Goal: Find specific page/section: Find specific page/section

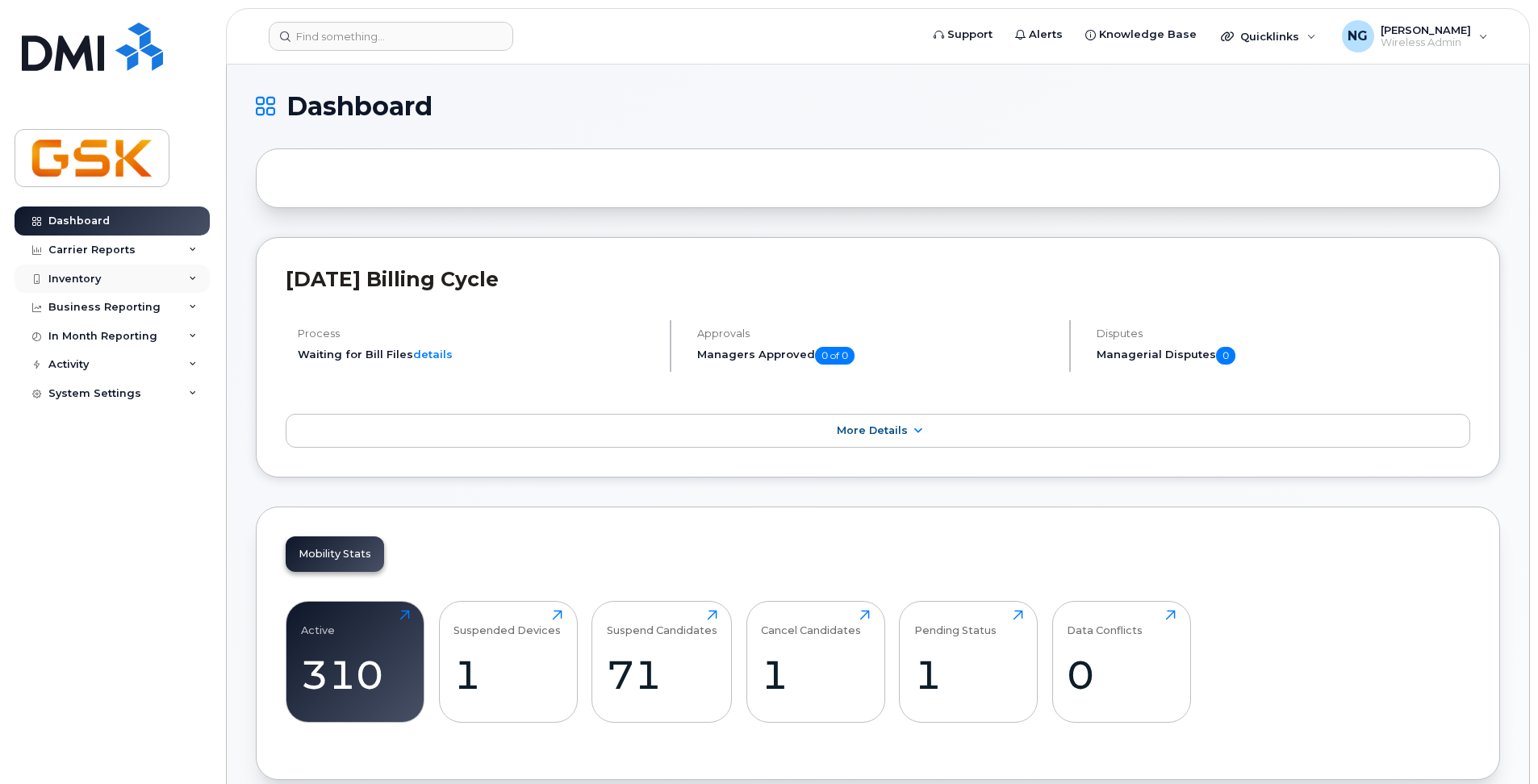
click at [92, 275] on div "Inventory" at bounding box center [74, 279] width 52 height 13
click at [98, 289] on div "Inventory" at bounding box center [112, 279] width 195 height 29
click at [93, 278] on div "Inventory" at bounding box center [74, 279] width 52 height 13
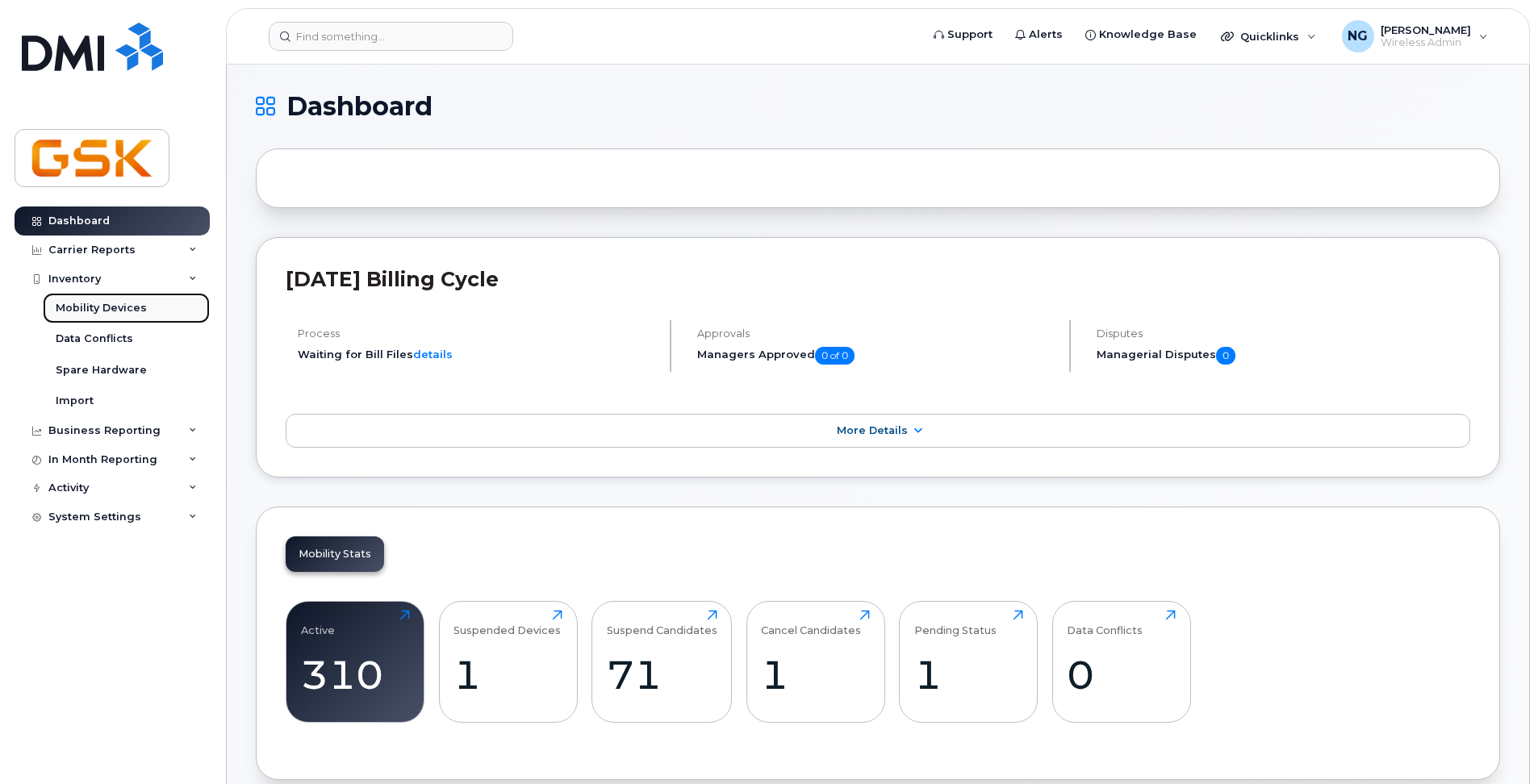
click at [92, 299] on link "Mobility Devices" at bounding box center [126, 308] width 167 height 30
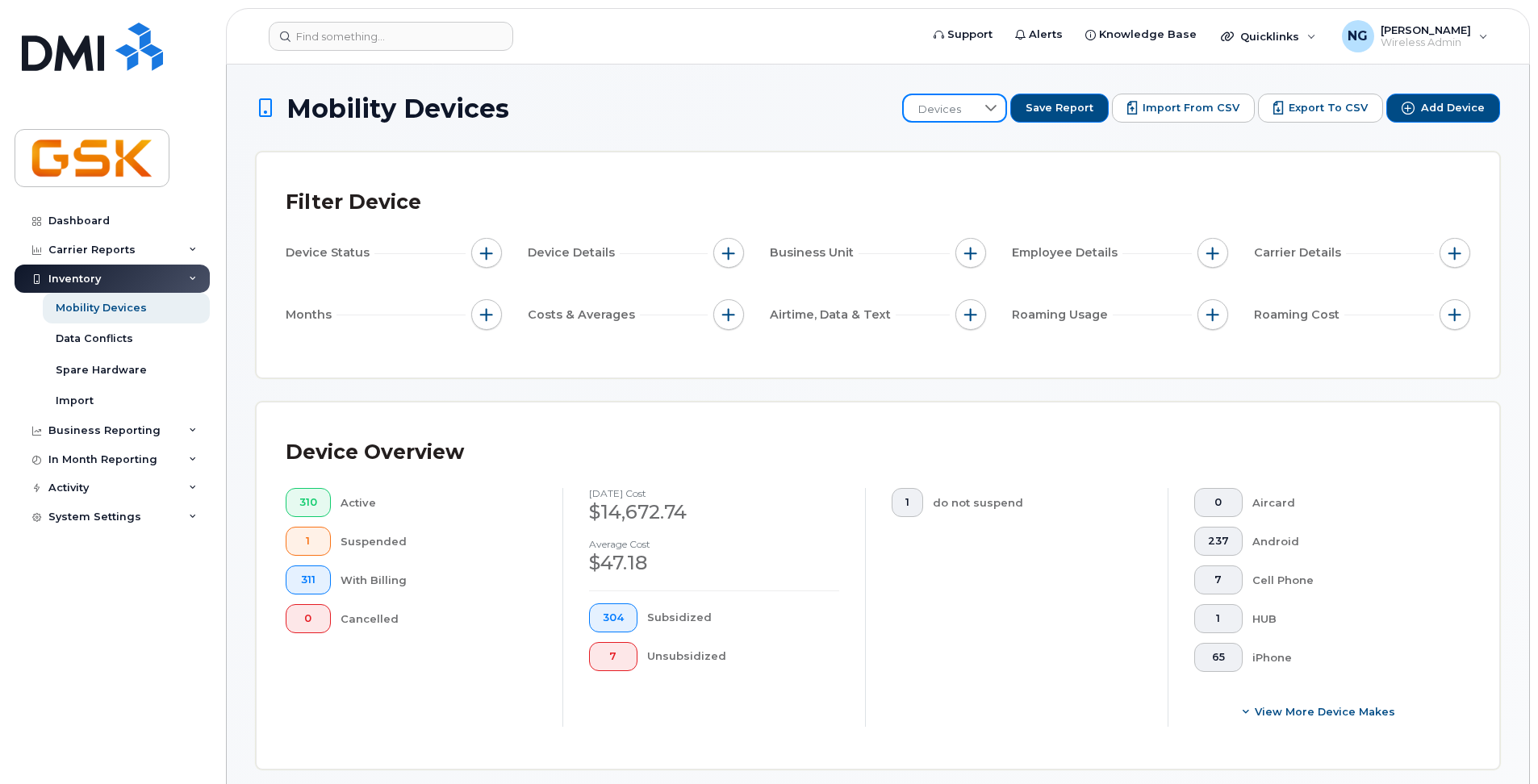
click at [944, 108] on span "Devices" at bounding box center [940, 110] width 71 height 29
click at [118, 307] on div "Mobility Devices" at bounding box center [102, 309] width 92 height 15
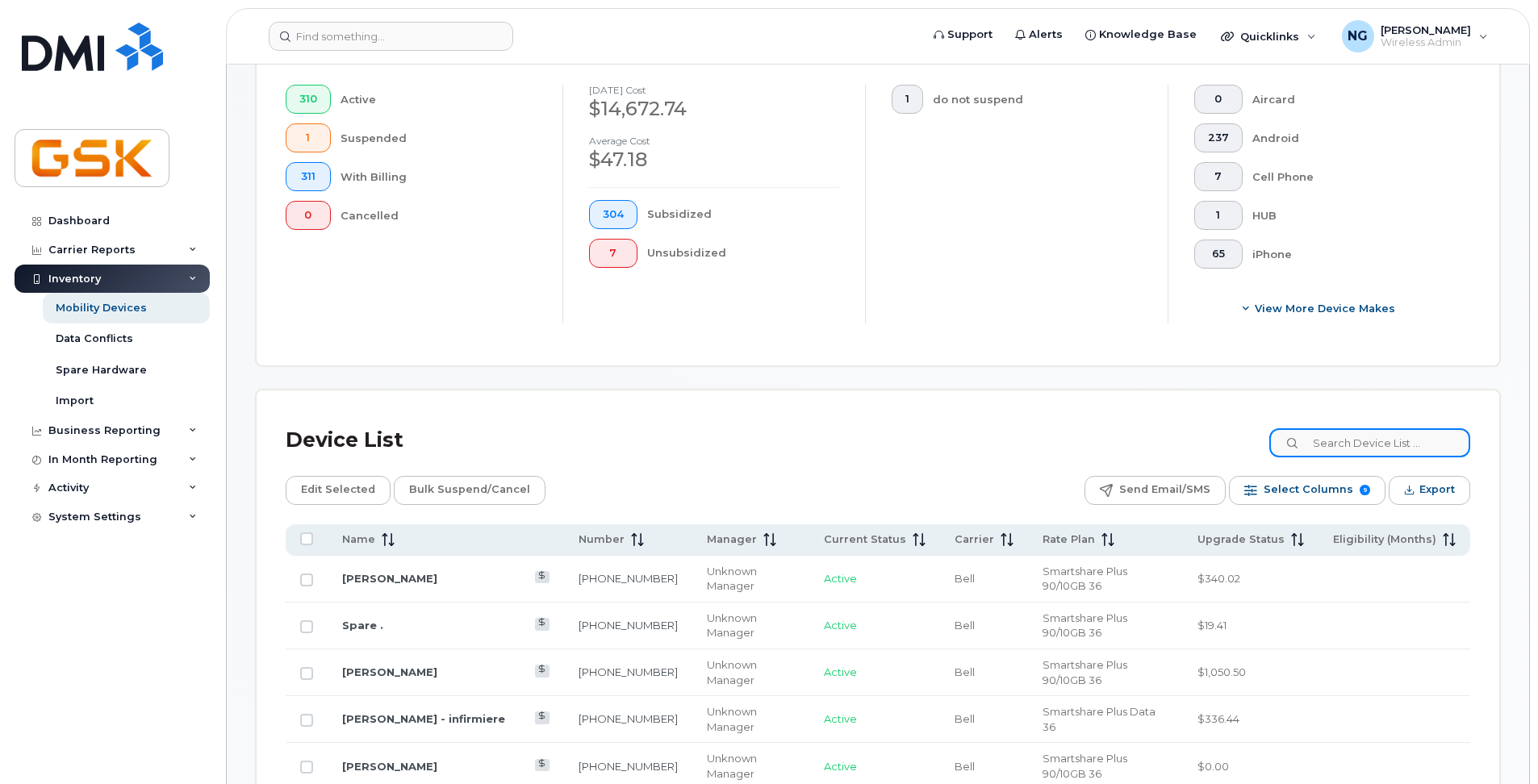
click at [1362, 436] on input at bounding box center [1369, 443] width 201 height 29
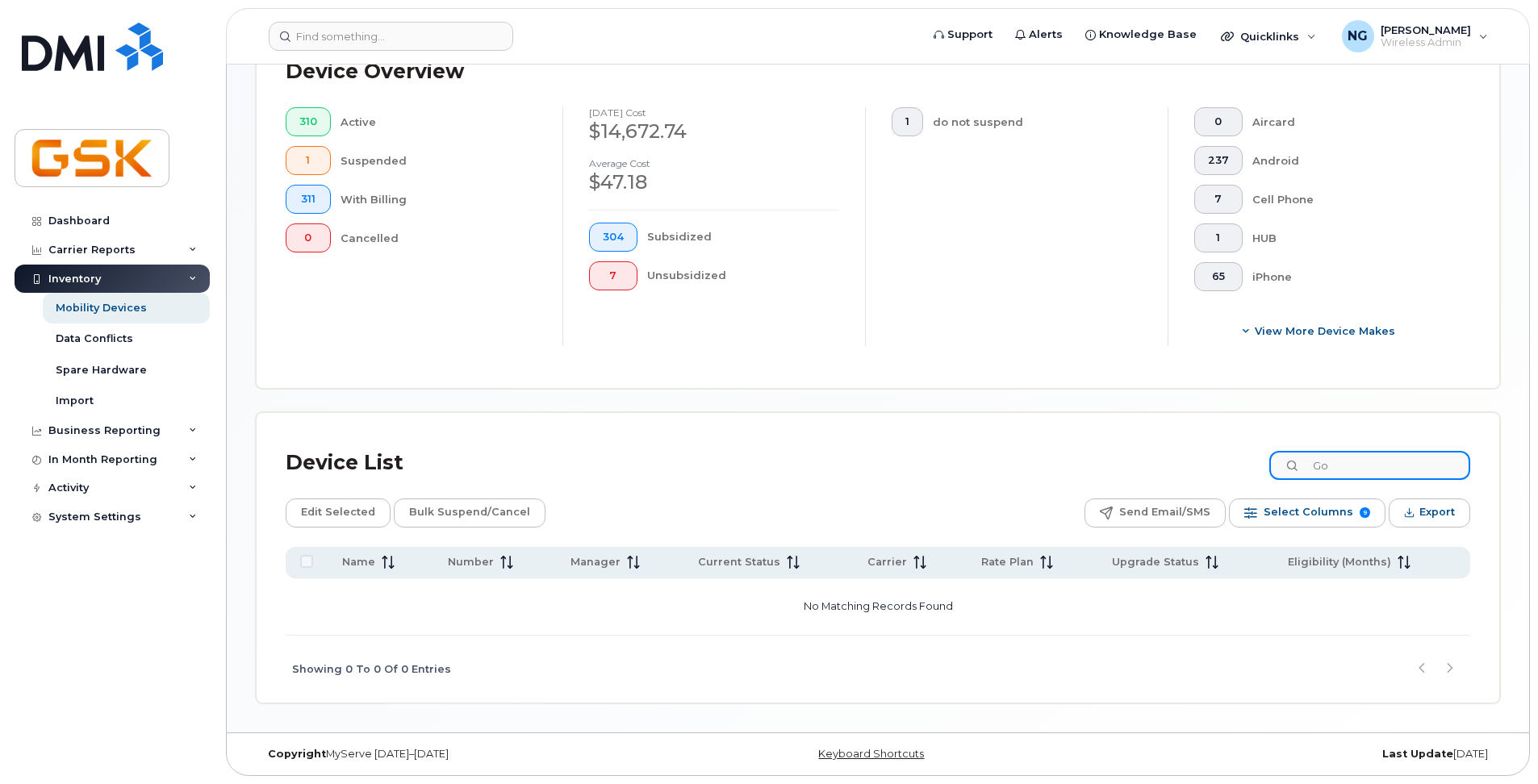
type input "G"
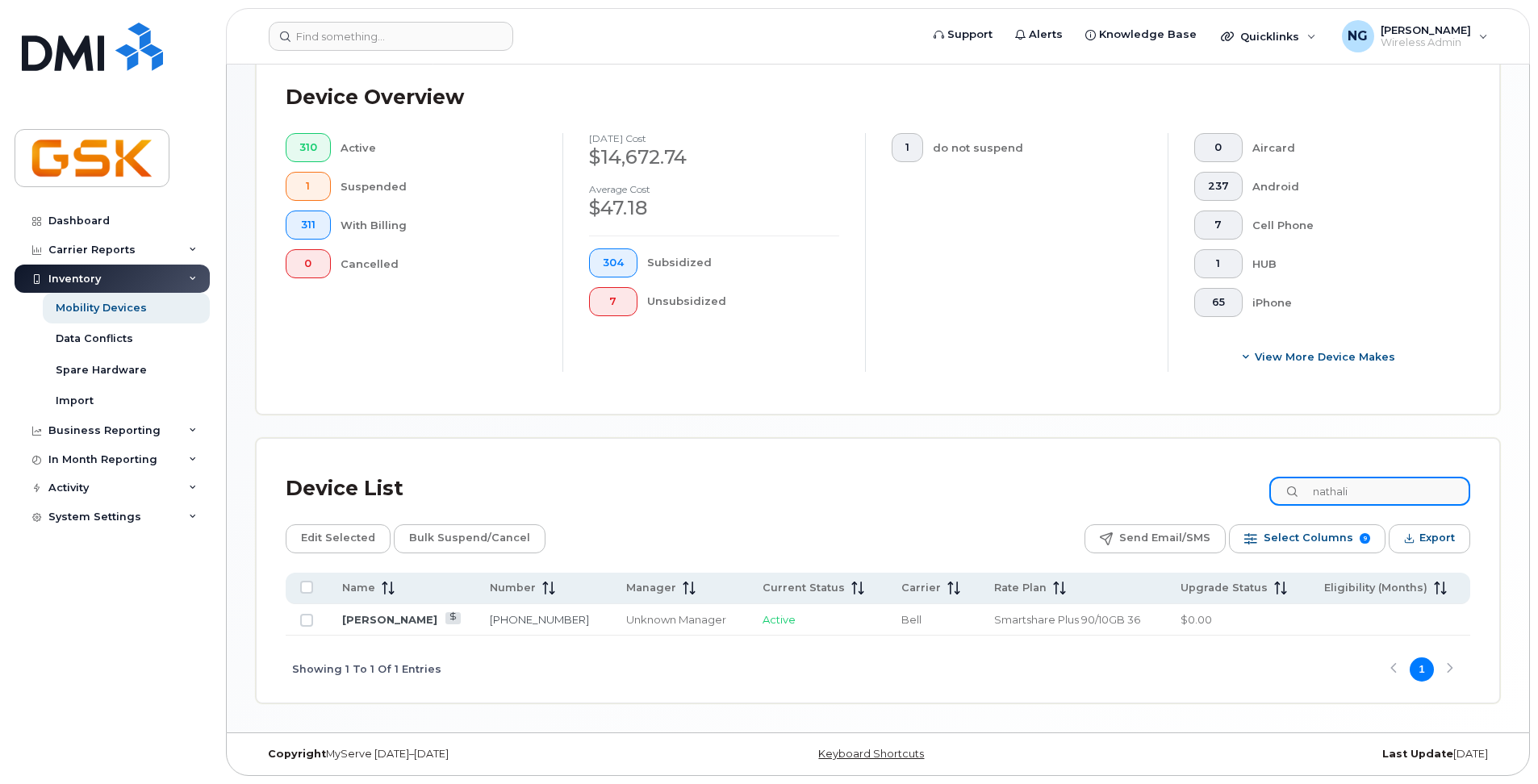
scroll to position [355, 0]
type input "n"
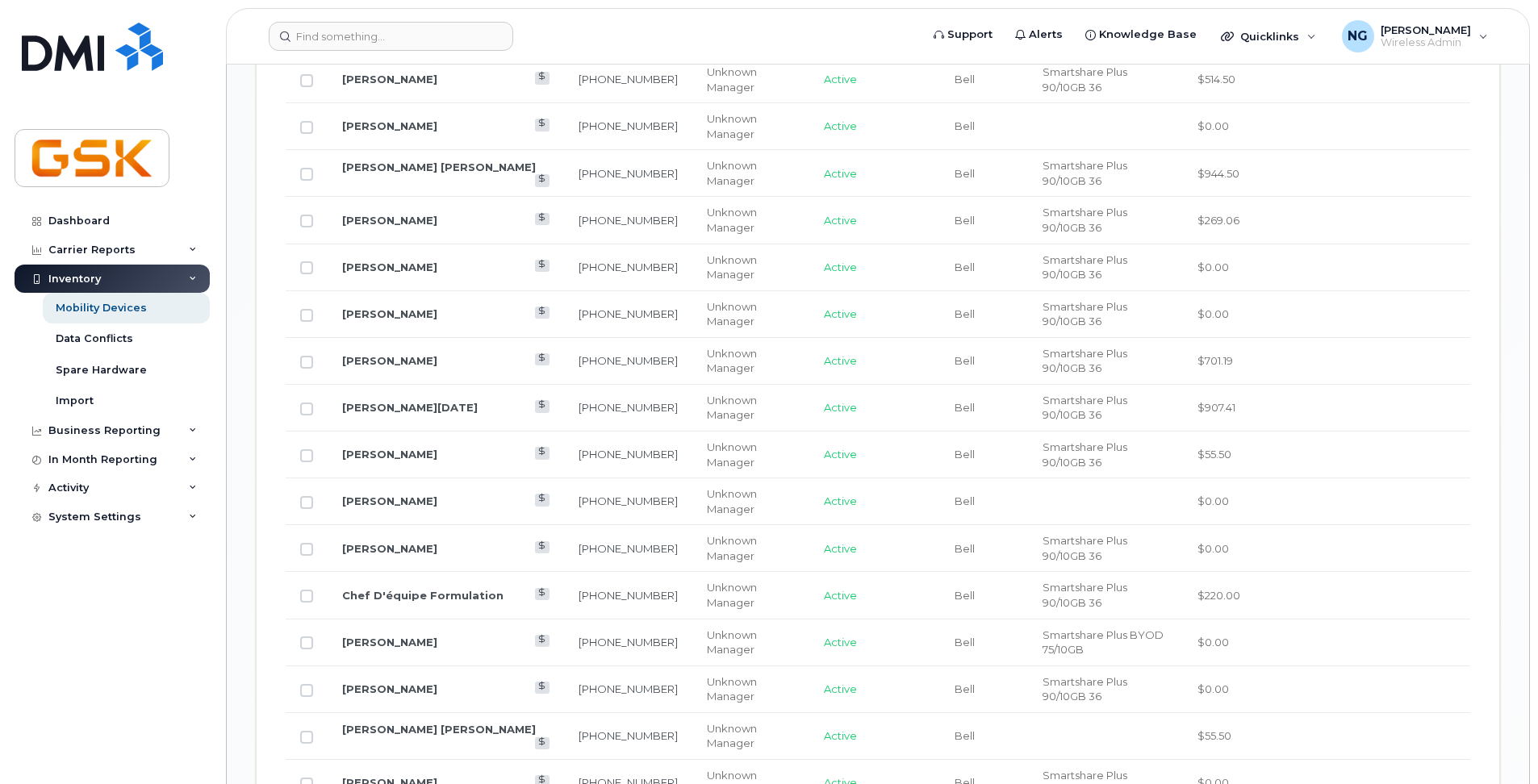
scroll to position [1694, 0]
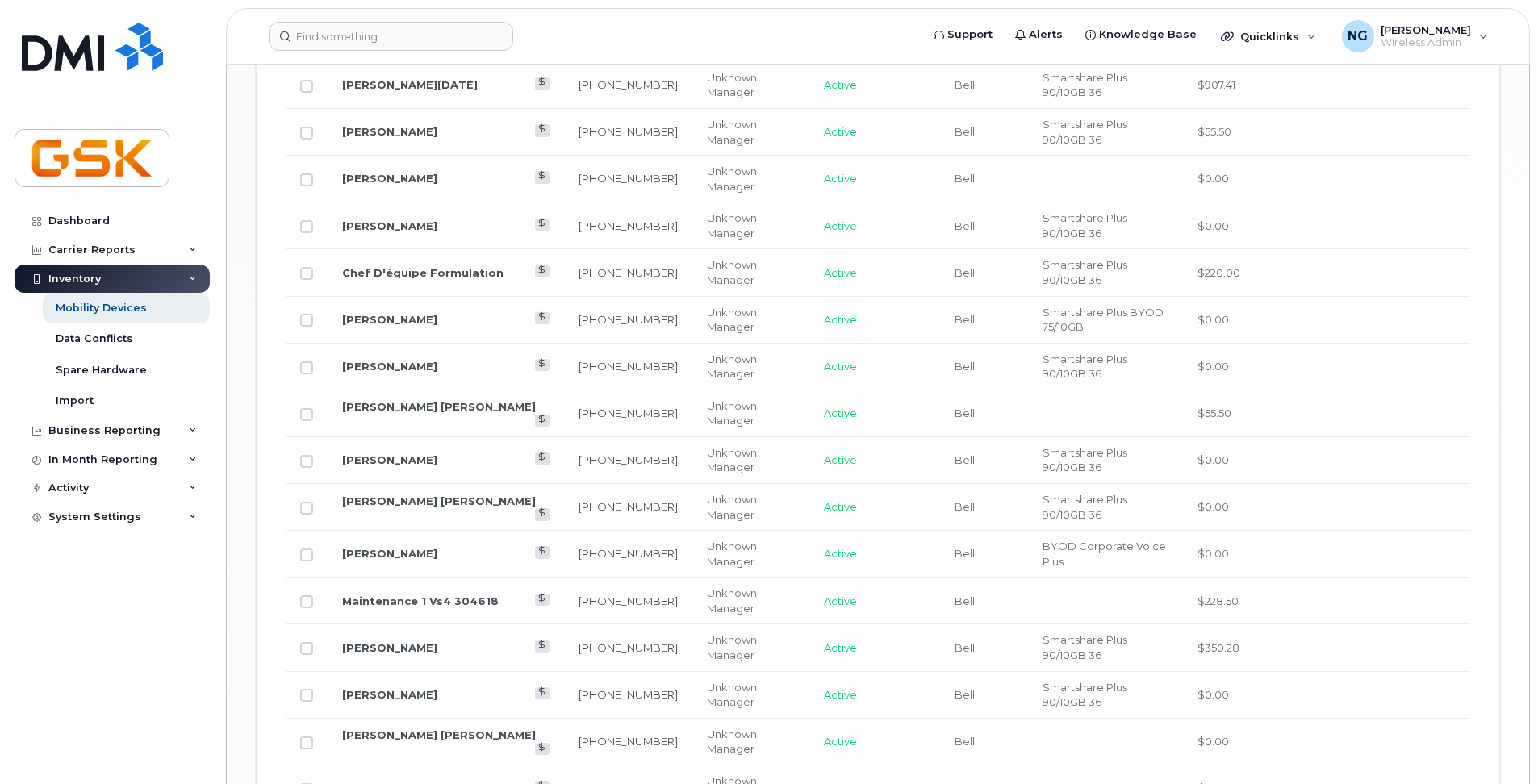
click at [1215, 776] on td "$0.00" at bounding box center [1250, 789] width 136 height 47
drag, startPoint x: 391, startPoint y: 16, endPoint x: 387, endPoint y: 38, distance: 22.4
click at [391, 16] on header "Support Alerts Knowledge Base Quicklinks Suspend / Cancel Device Change SIM Car…" at bounding box center [878, 37] width 1303 height 57
click at [380, 49] on input at bounding box center [390, 37] width 245 height 29
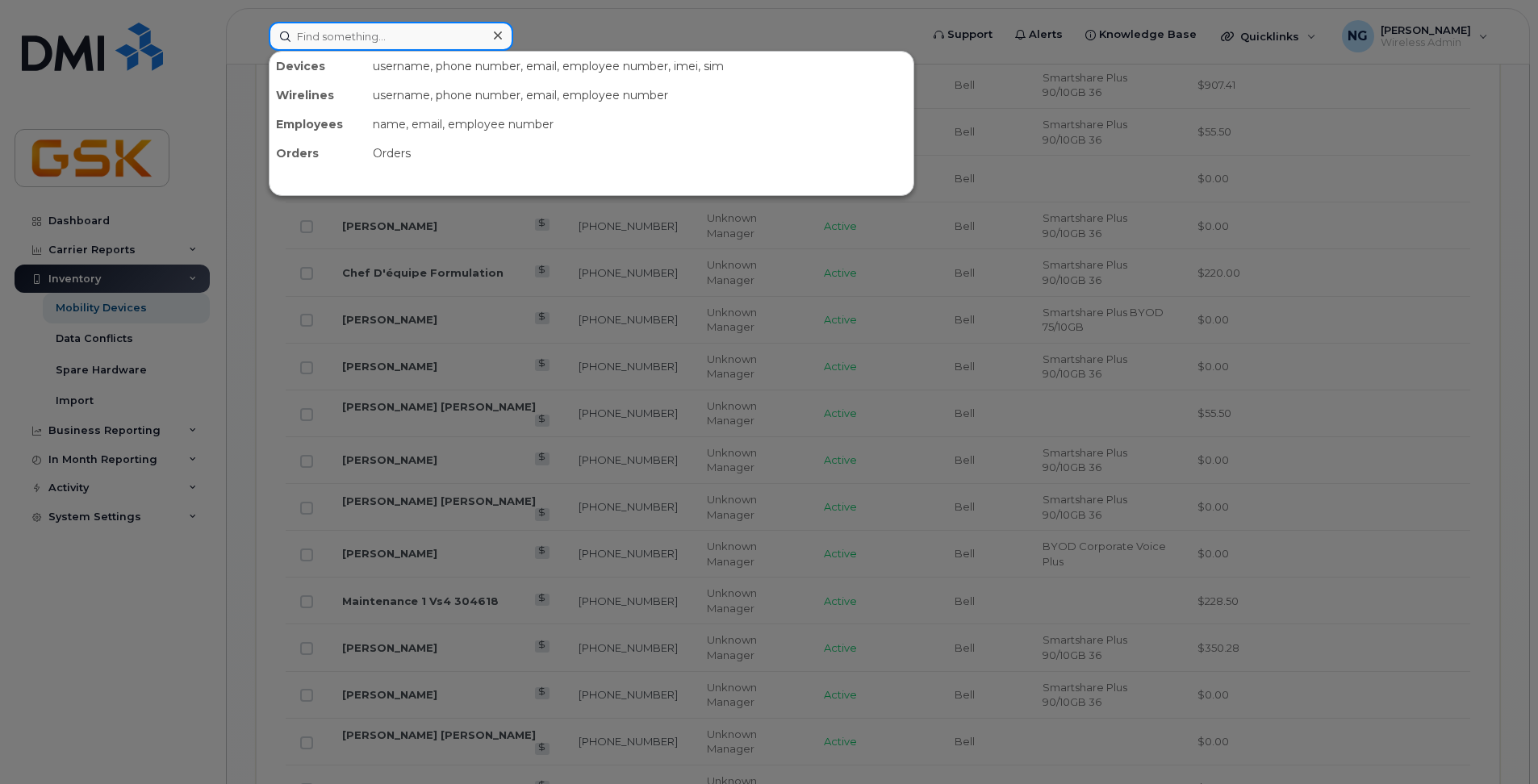
click at [387, 38] on input at bounding box center [390, 37] width 245 height 29
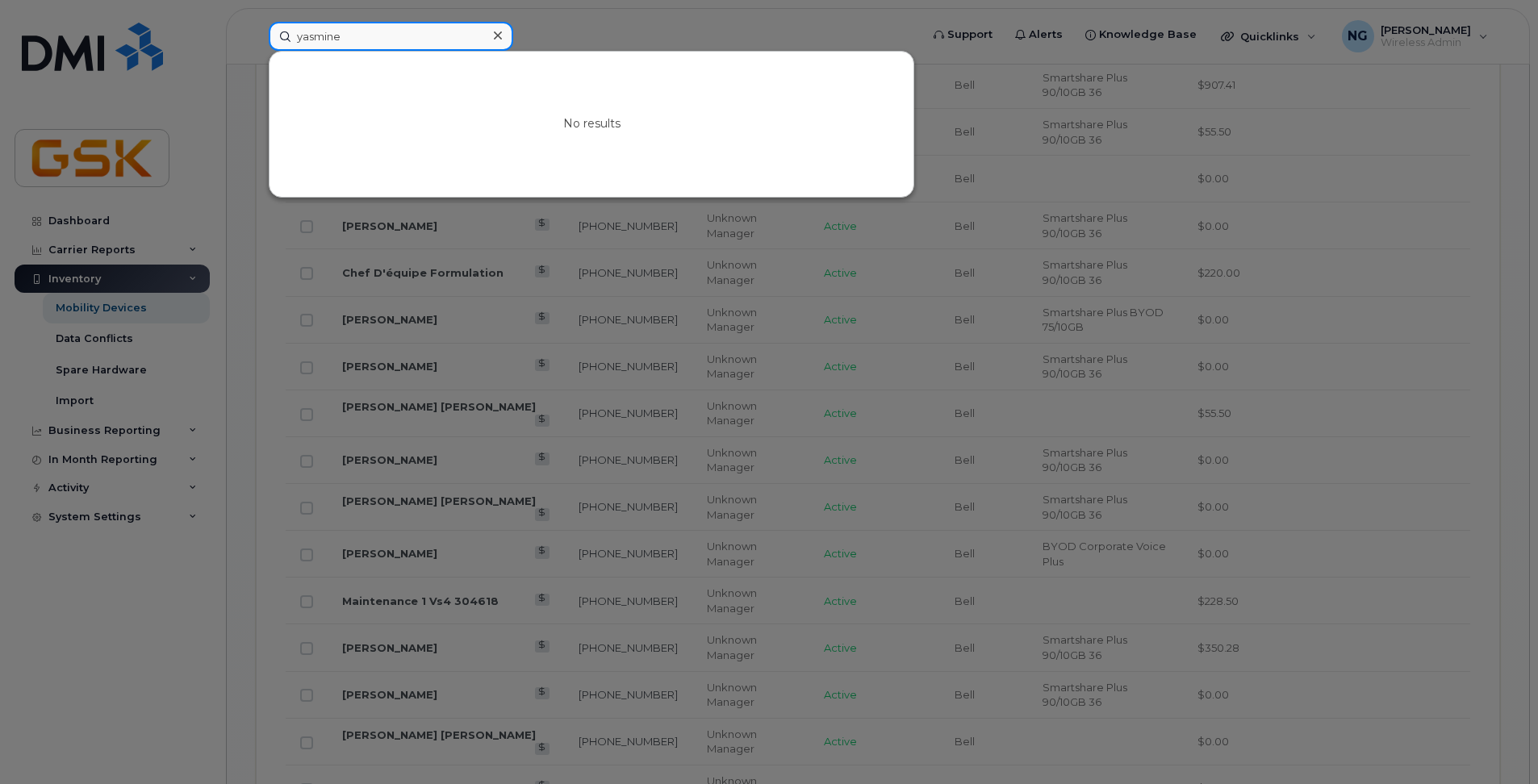
click at [368, 38] on input "yasmine" at bounding box center [390, 37] width 245 height 29
drag, startPoint x: 270, startPoint y: 24, endPoint x: 240, endPoint y: 24, distance: 30.0
click at [256, 24] on div "yasmine No results" at bounding box center [589, 37] width 667 height 29
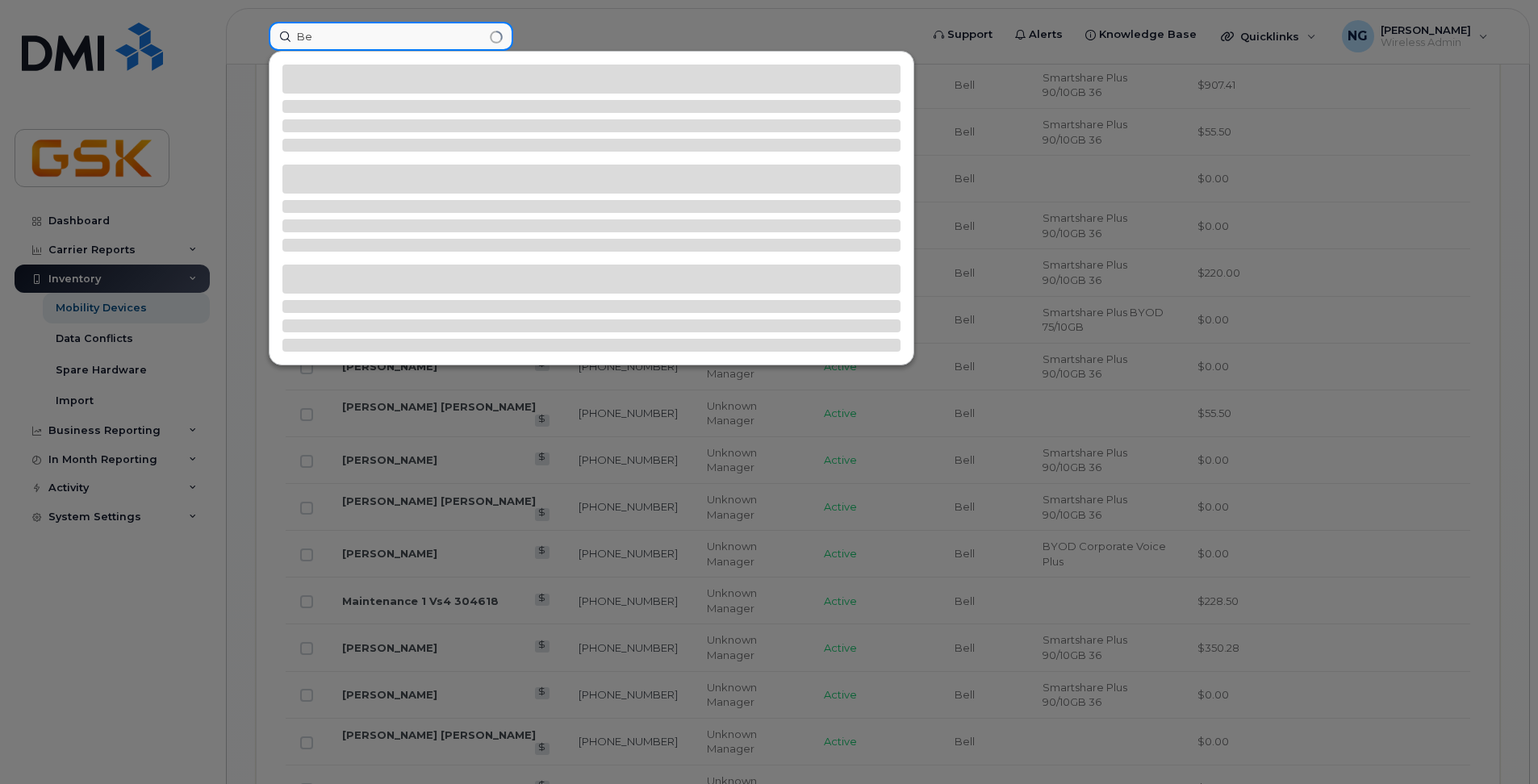
type input "B"
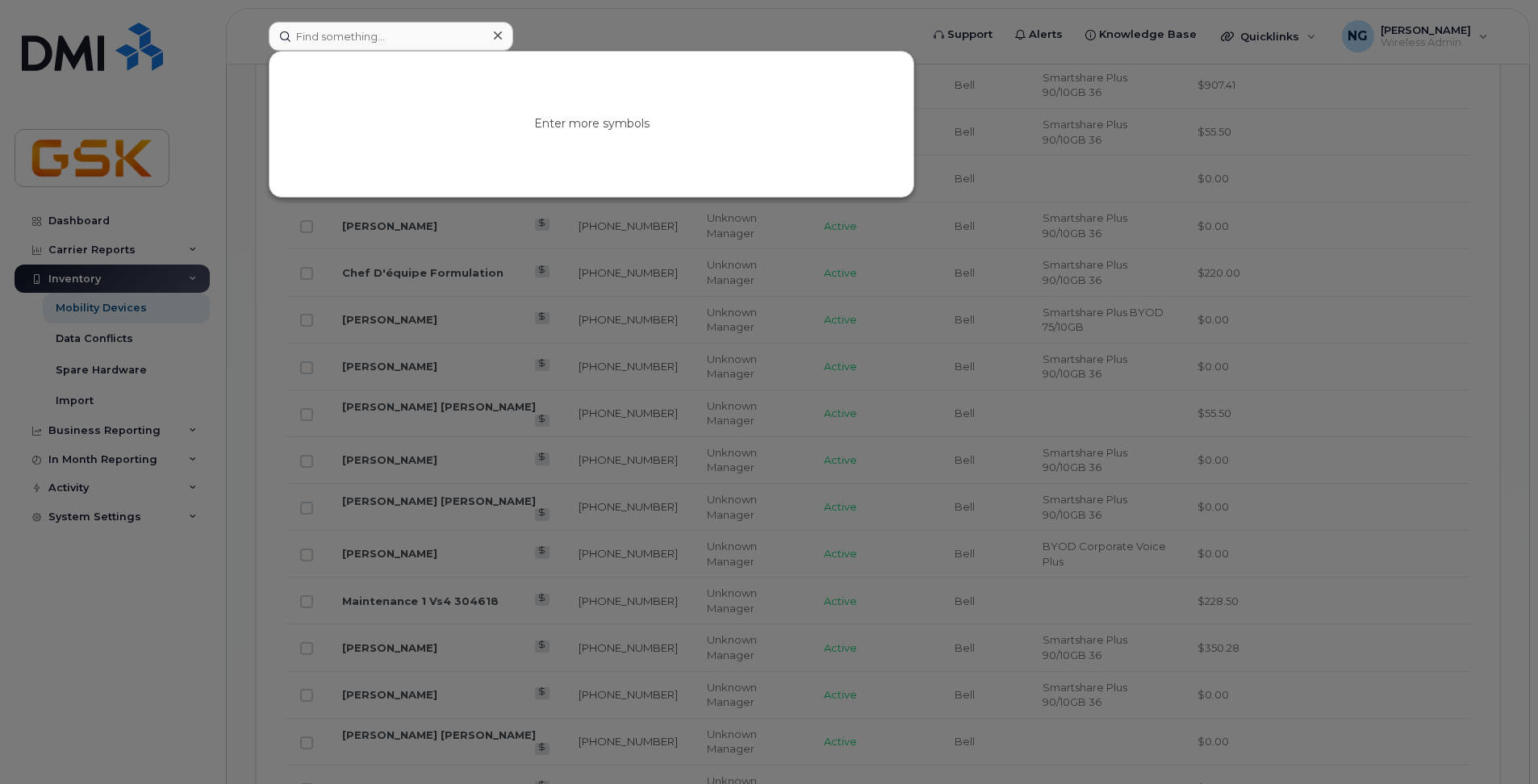
click at [1306, 322] on div at bounding box center [769, 392] width 1538 height 784
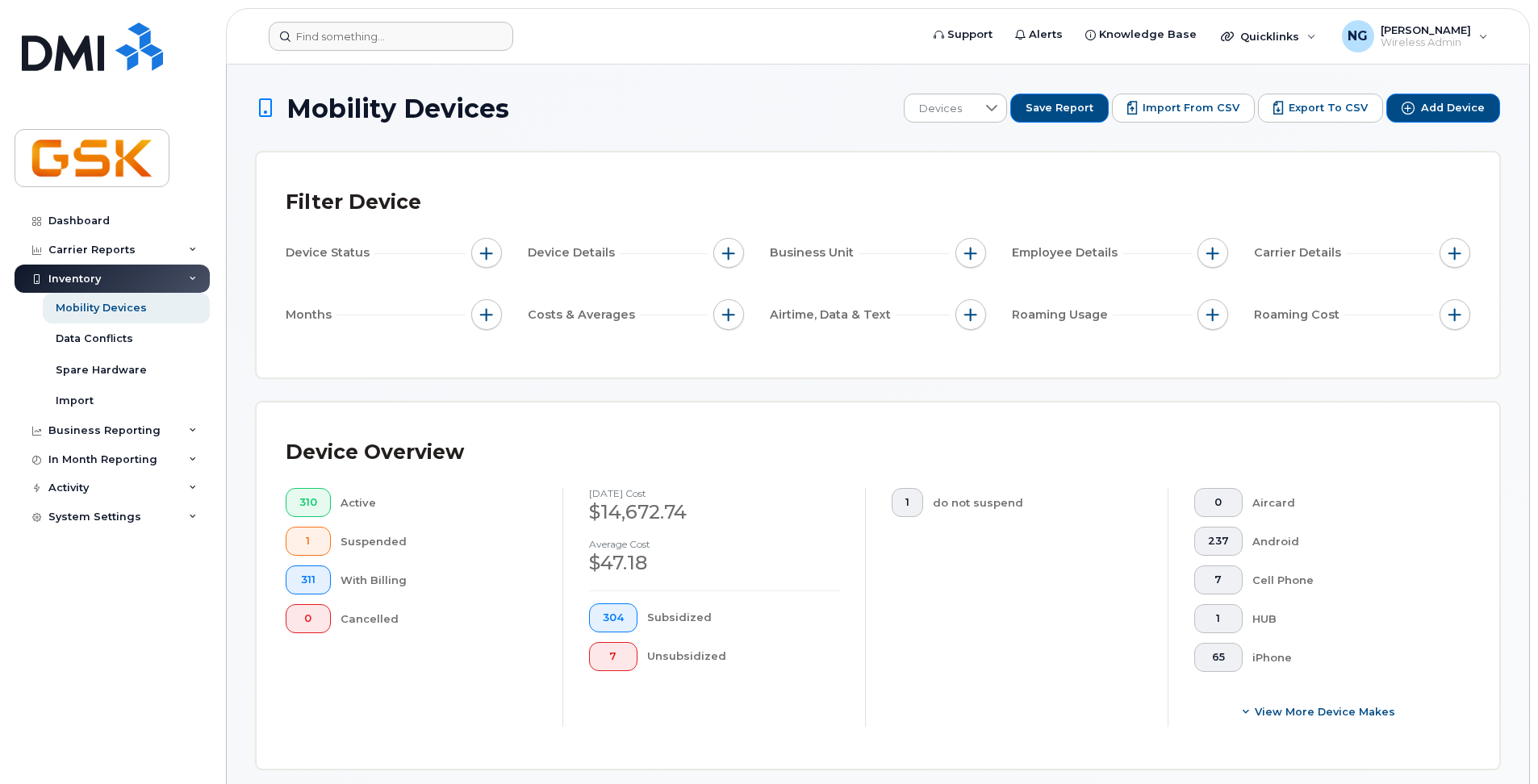
scroll to position [403, 0]
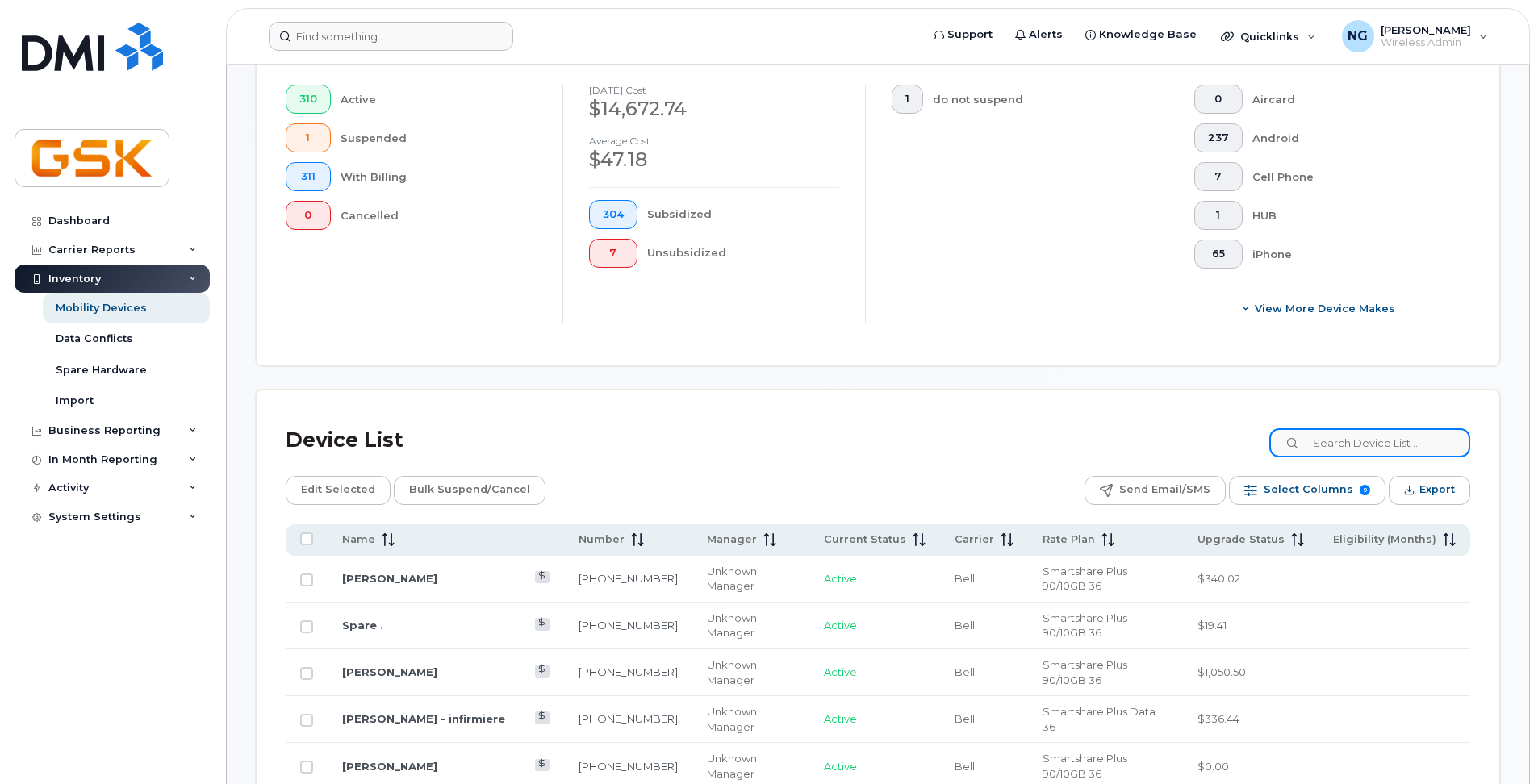
click at [1372, 456] on input at bounding box center [1369, 443] width 201 height 29
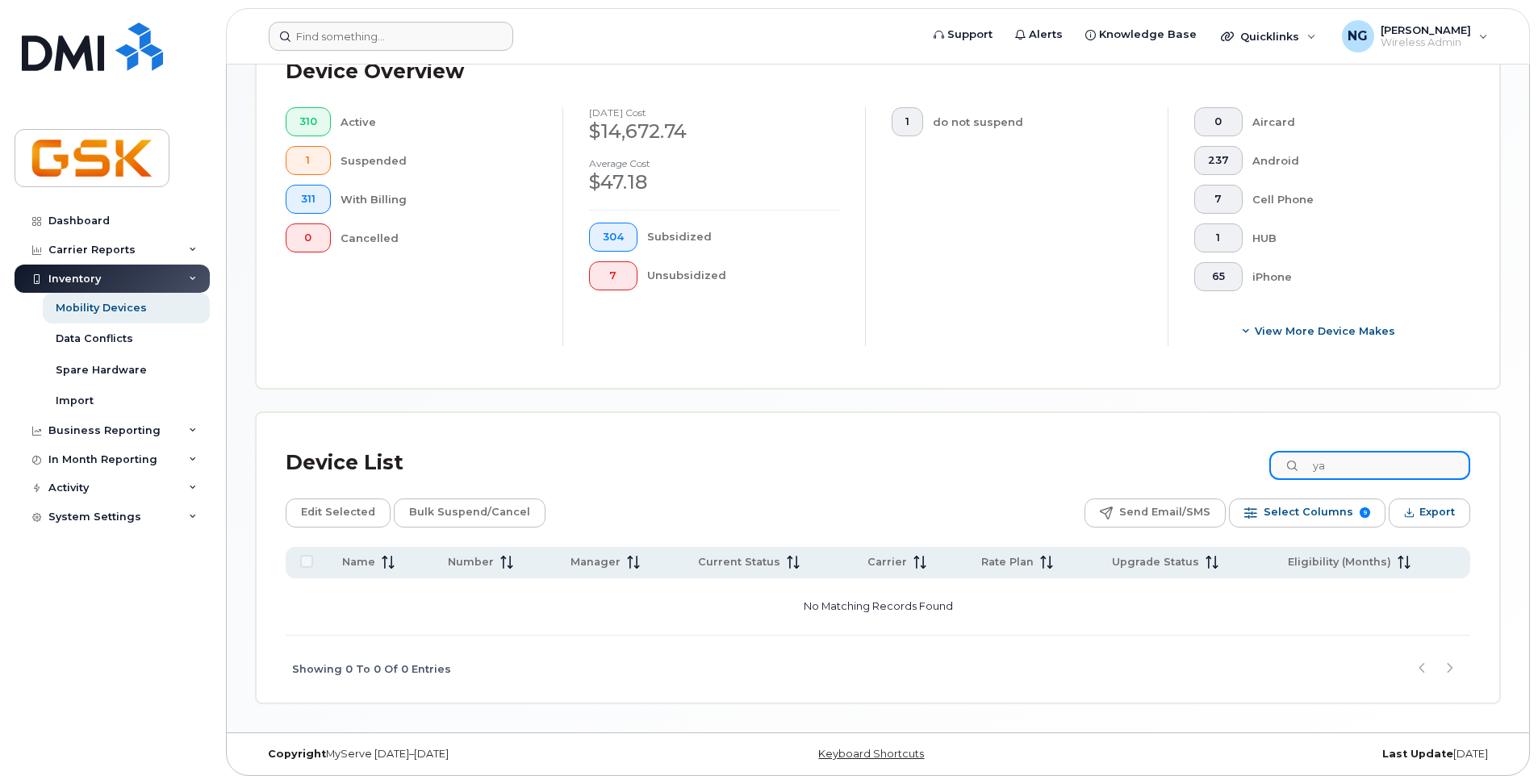
type input "y"
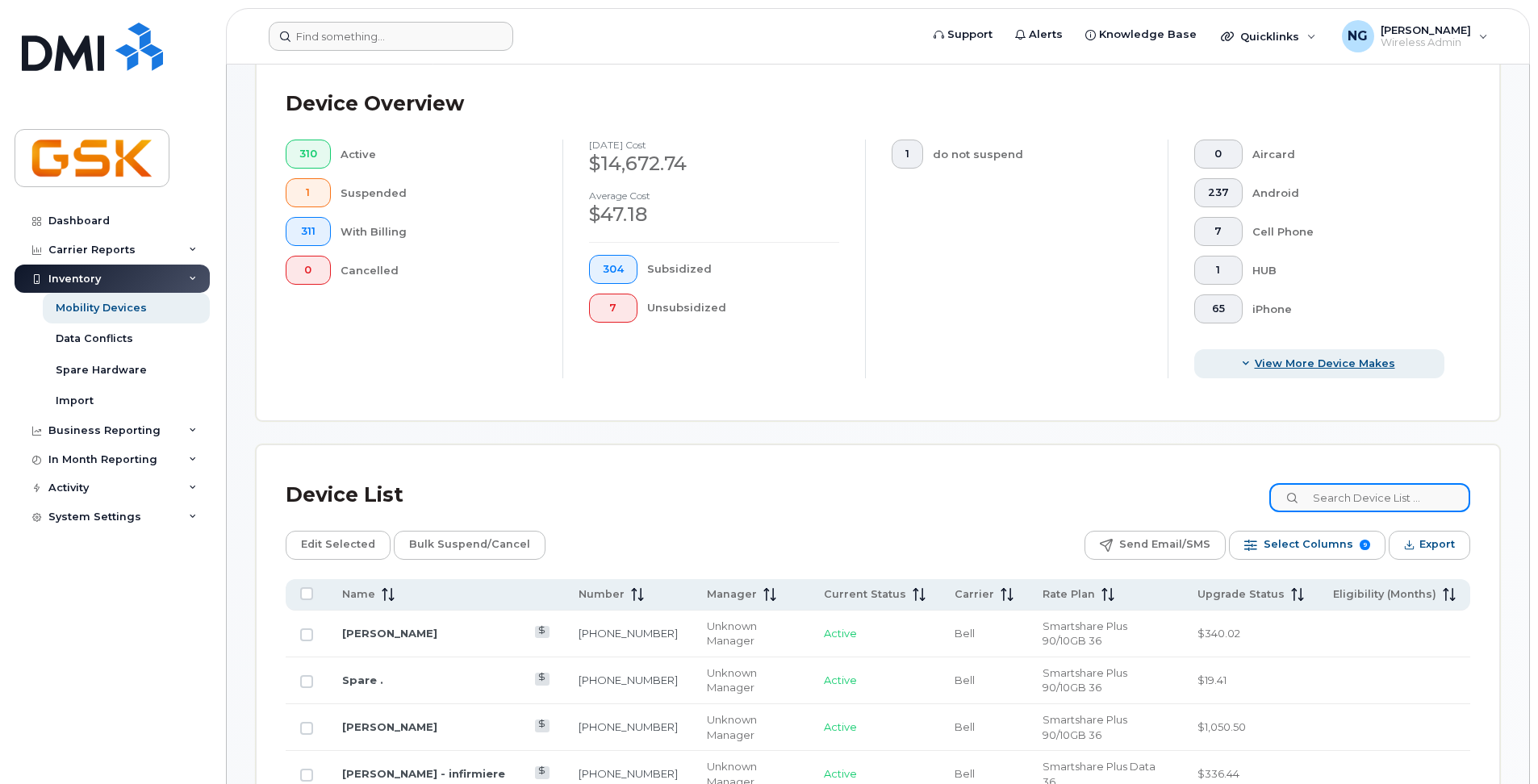
scroll to position [322, 0]
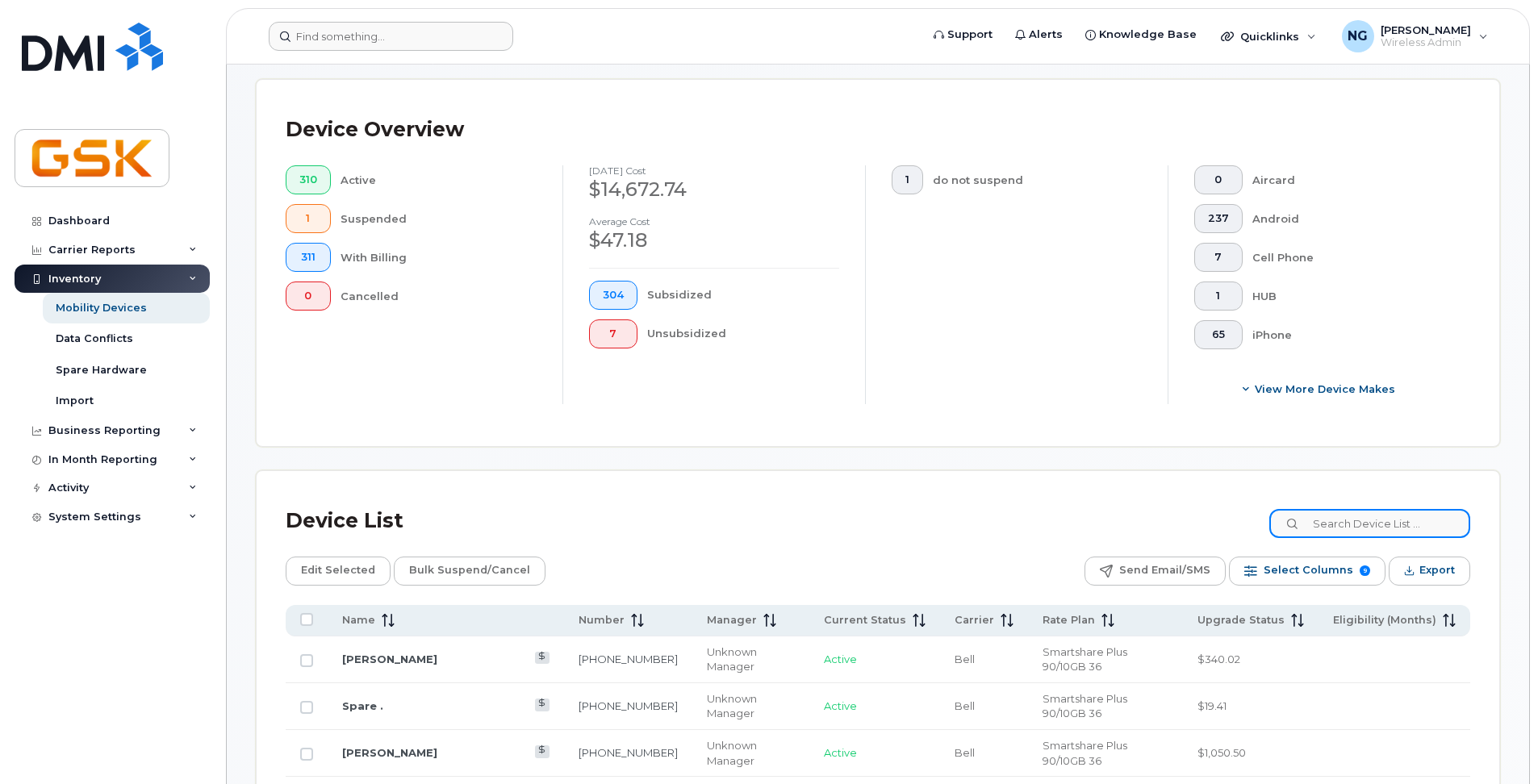
click at [1363, 517] on input at bounding box center [1369, 524] width 201 height 29
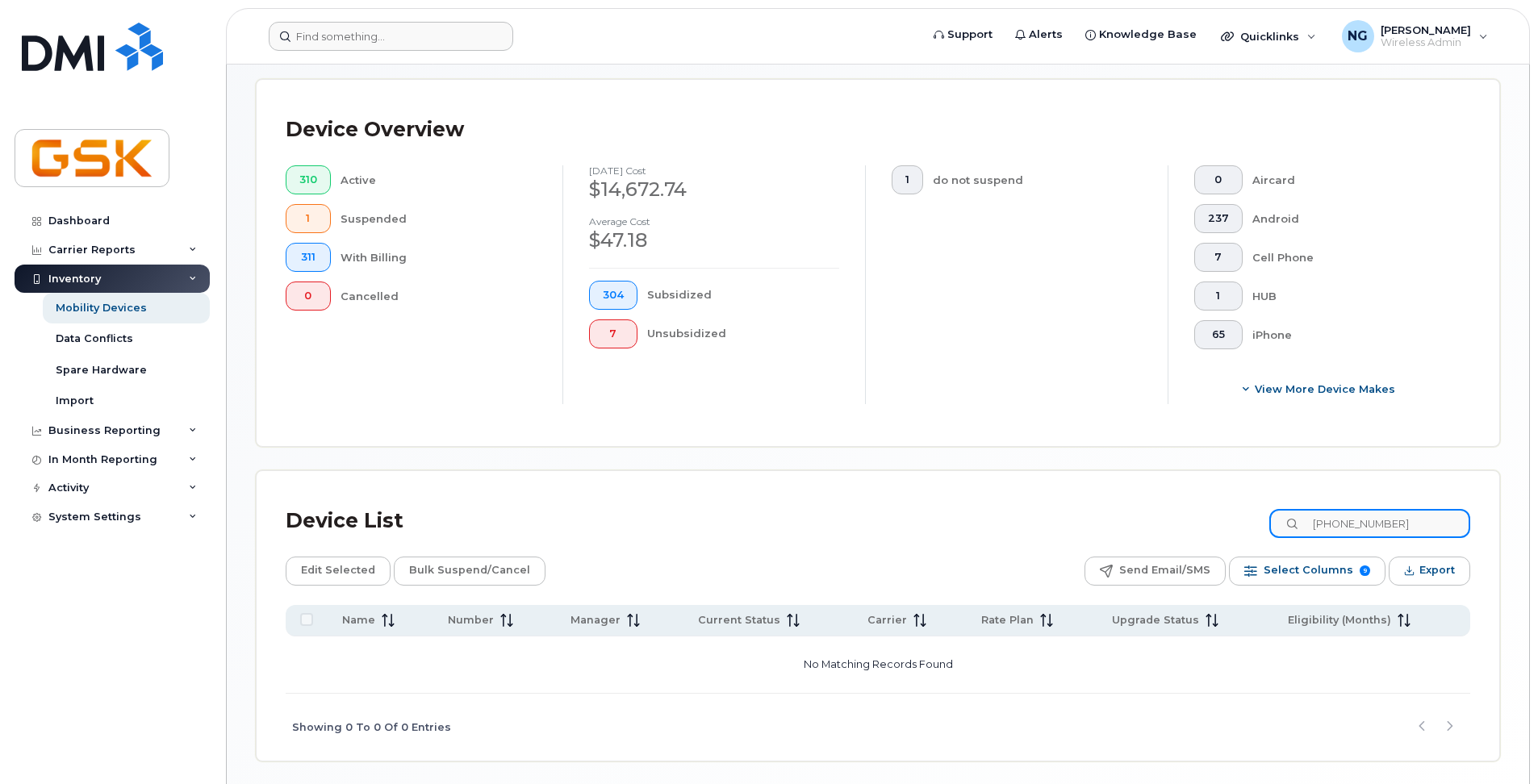
type input "[PHONE_NUMBER]"
click at [1418, 530] on input "[PHONE_NUMBER]" at bounding box center [1369, 524] width 201 height 29
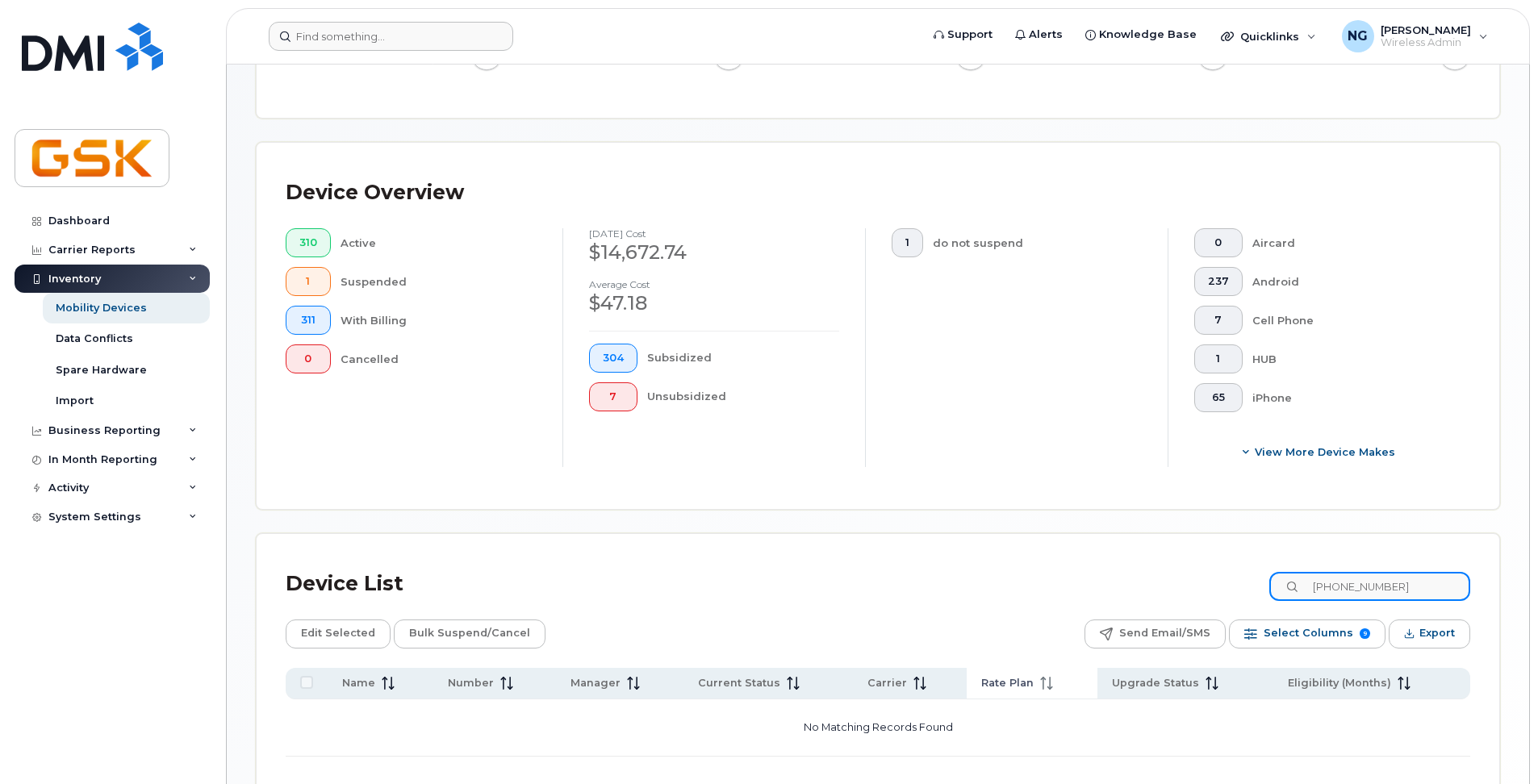
scroll to position [381, 0]
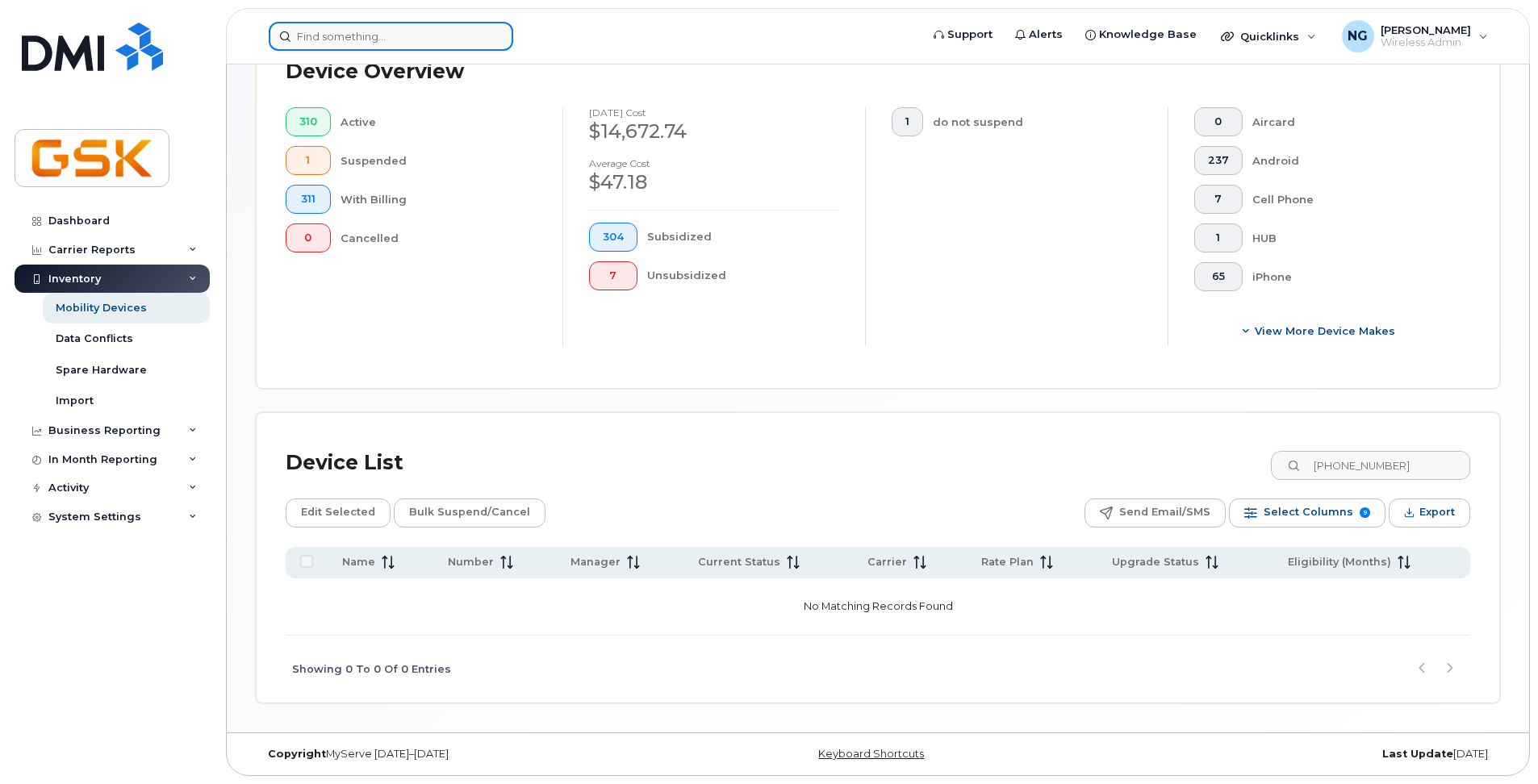
click at [376, 23] on input at bounding box center [390, 37] width 245 height 29
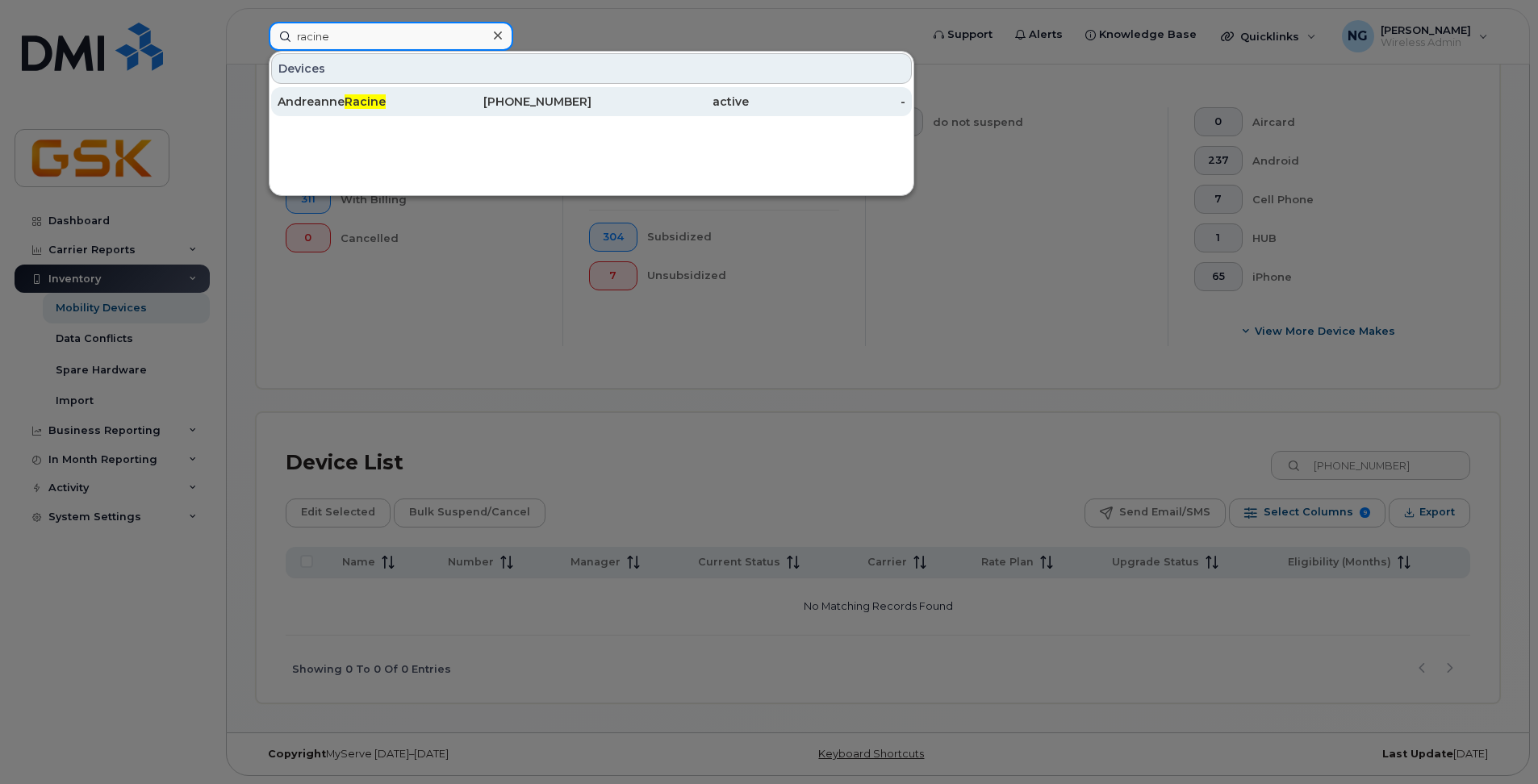
type input "racine"
click at [367, 105] on span "Racine" at bounding box center [365, 102] width 41 height 15
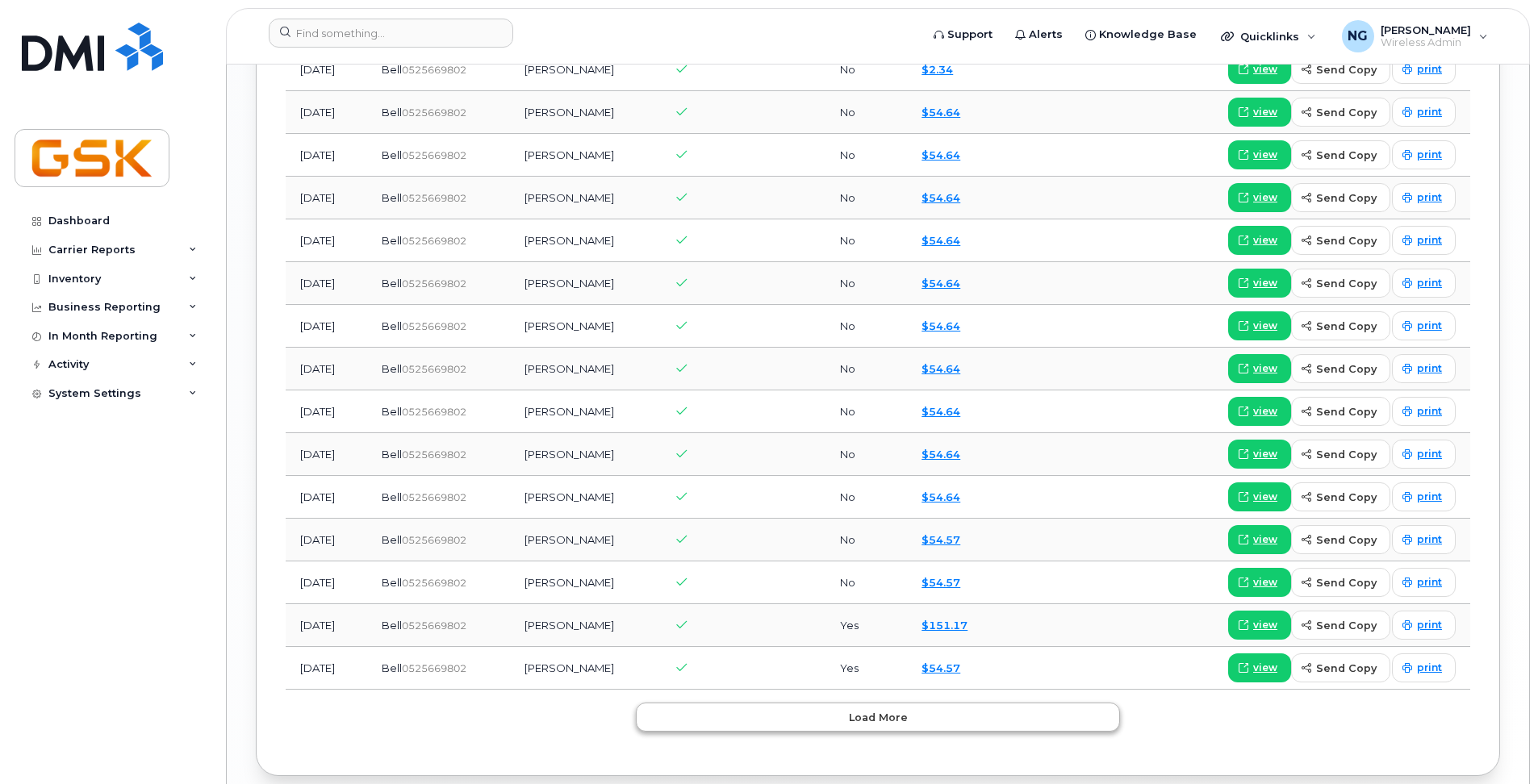
scroll to position [1928, 0]
